Goal: Navigation & Orientation: Go to known website

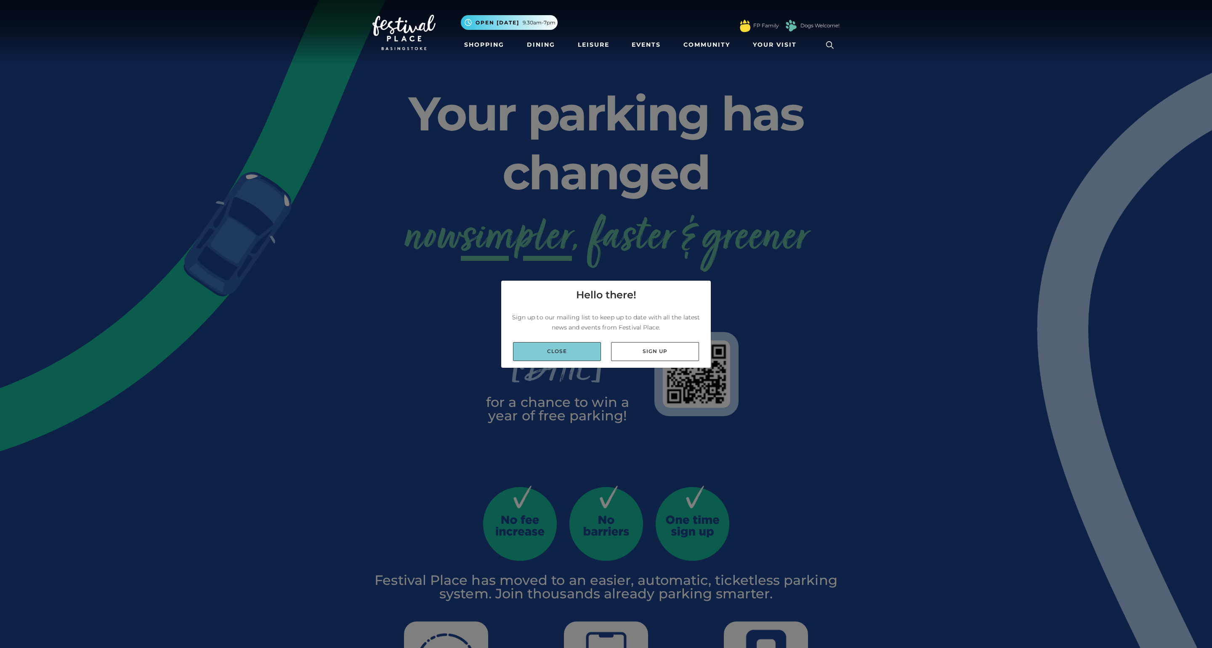
click at [547, 352] on link "Close" at bounding box center [557, 351] width 88 height 19
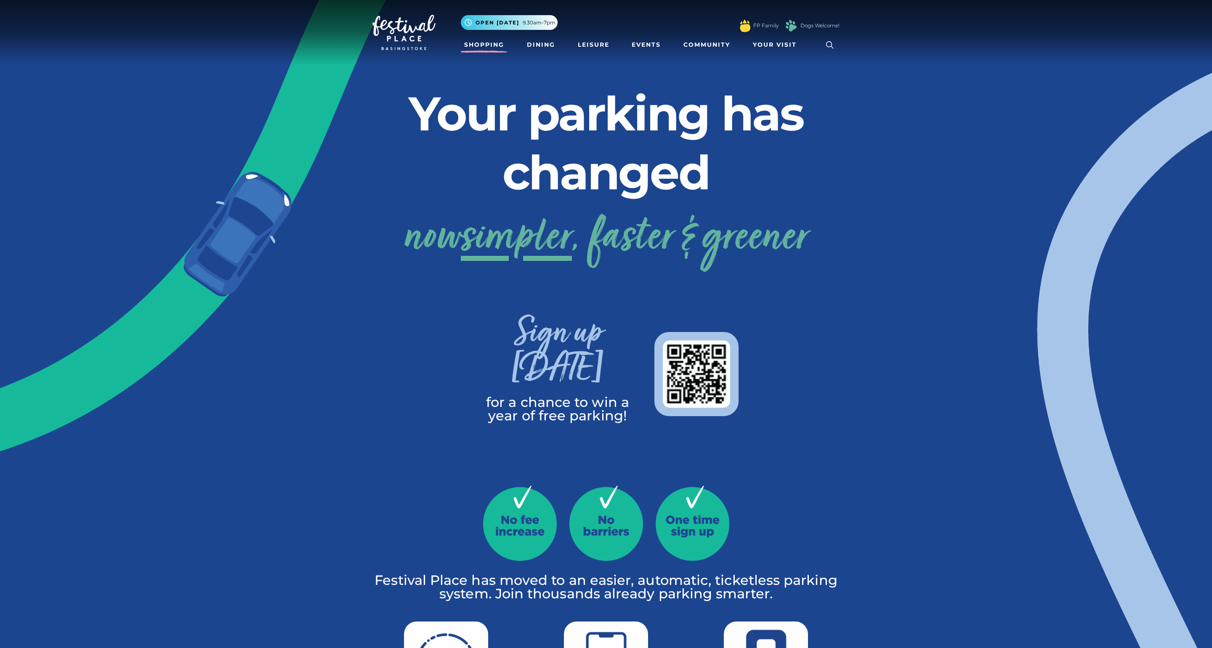
click at [486, 45] on link "Shopping" at bounding box center [484, 45] width 47 height 16
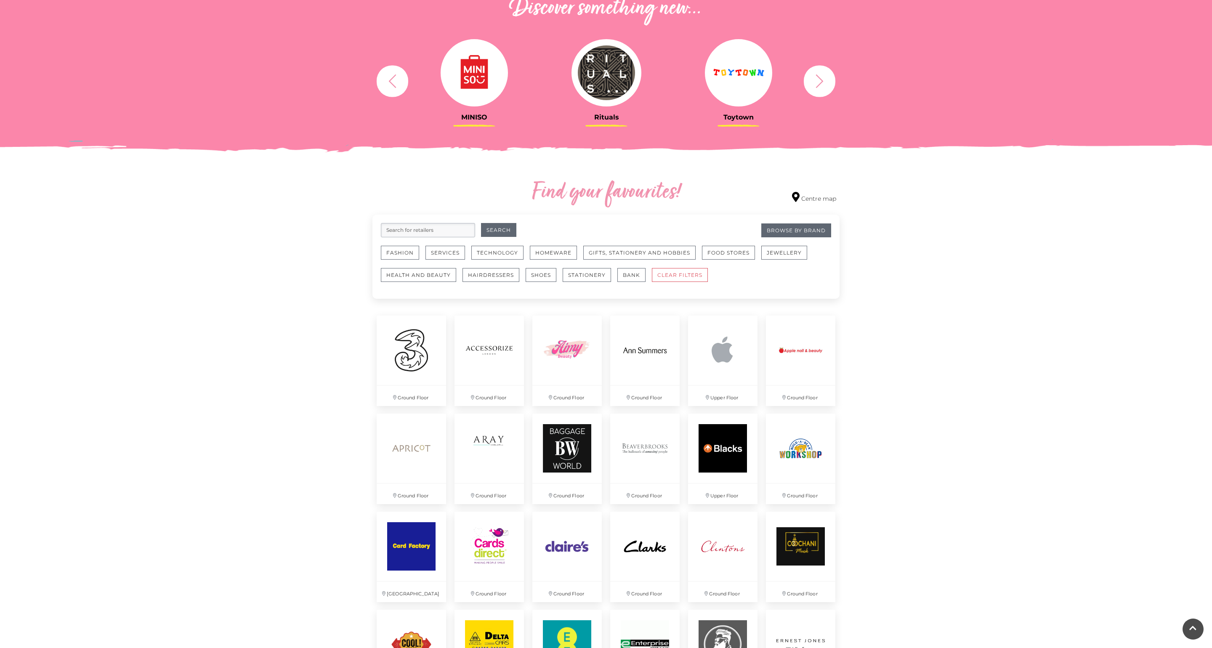
scroll to position [316, 0]
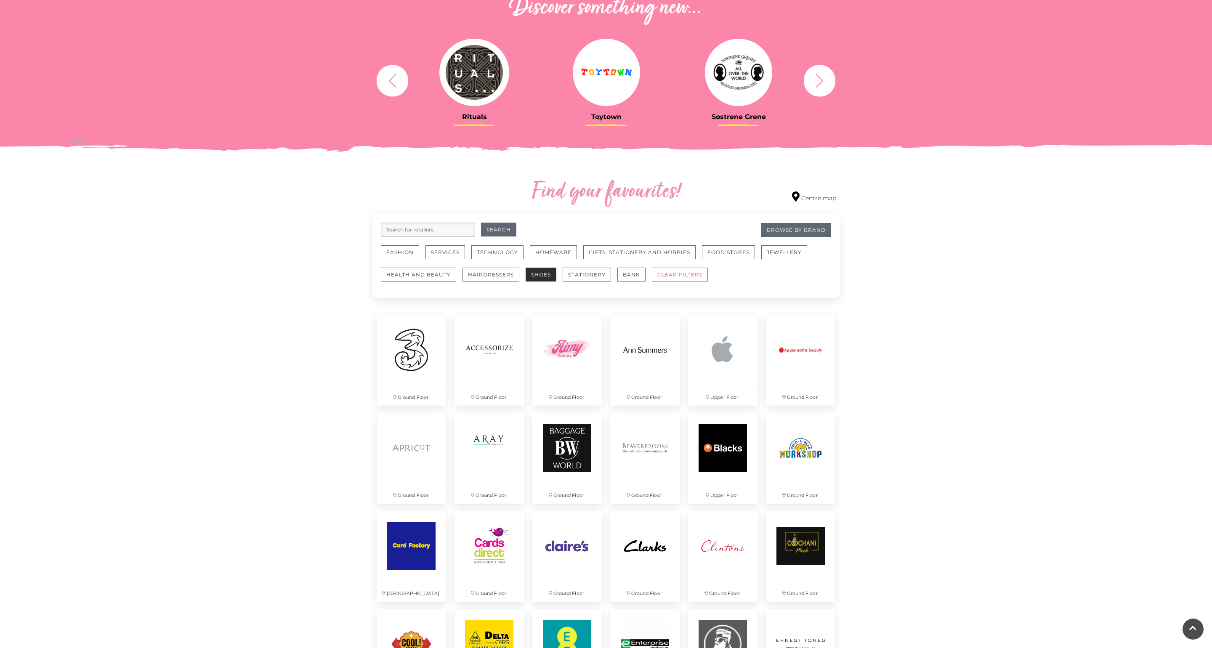
click at [538, 271] on button "Shoes" at bounding box center [541, 275] width 31 height 14
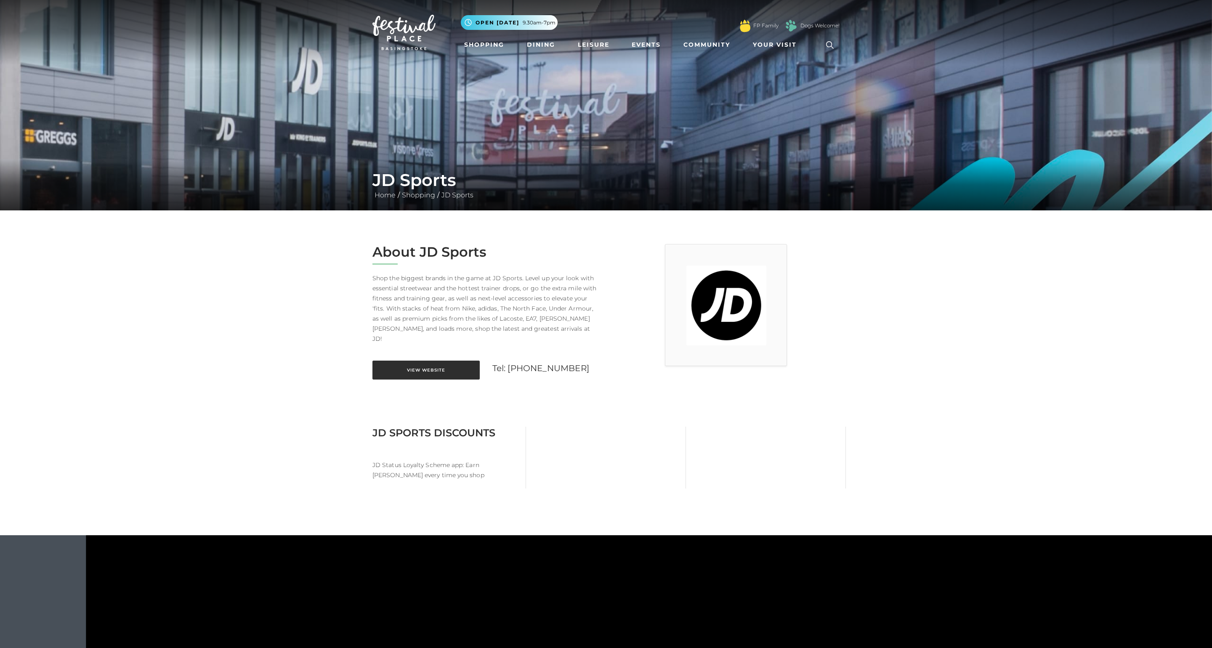
click at [449, 361] on link "View Website" at bounding box center [425, 370] width 107 height 19
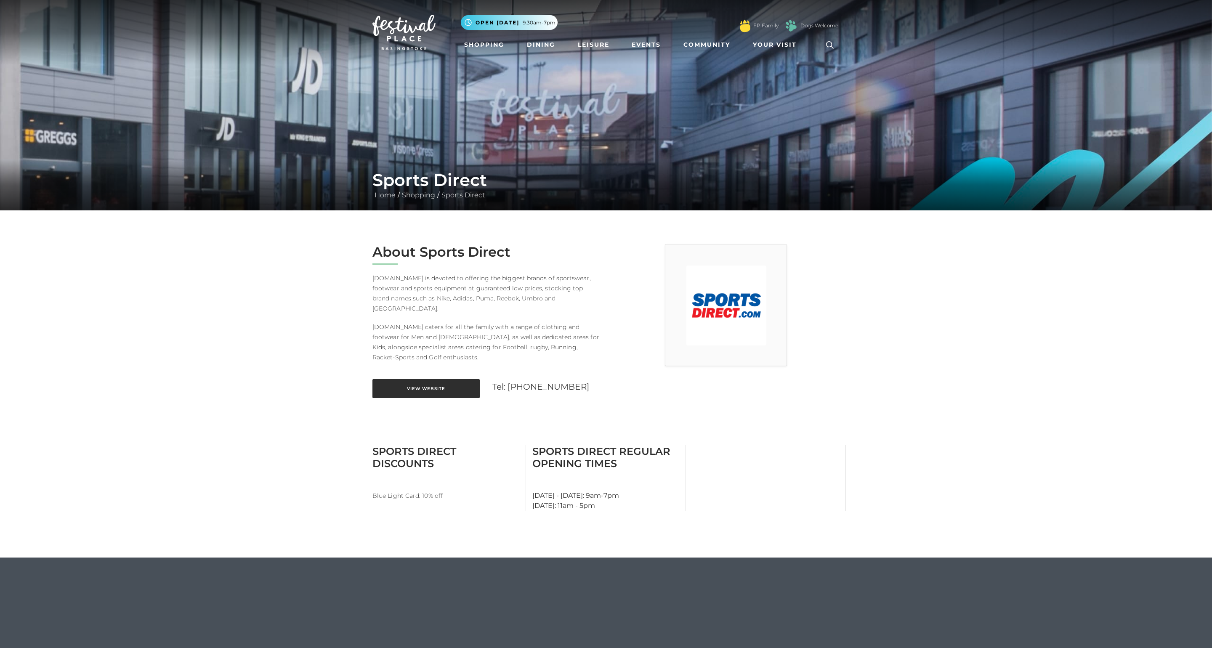
click at [454, 379] on link "View Website" at bounding box center [425, 388] width 107 height 19
